Goal: Information Seeking & Learning: Learn about a topic

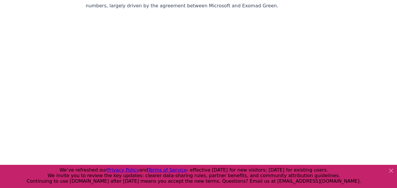
scroll to position [1683, 0]
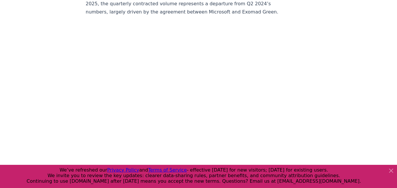
drag, startPoint x: 189, startPoint y: 78, endPoint x: 314, endPoint y: 90, distance: 126.5
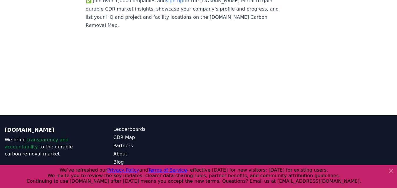
scroll to position [4051, 0]
